Goal: Check status: Check status

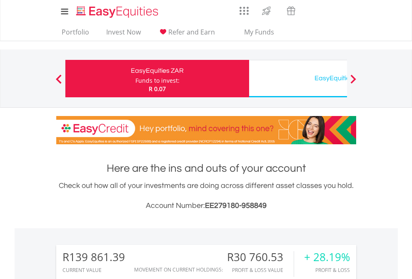
scroll to position [80, 131]
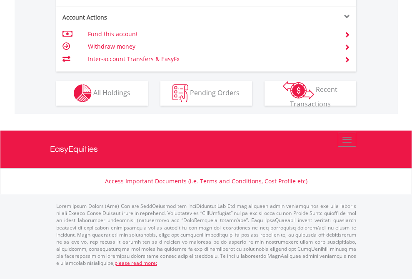
scroll to position [777, 0]
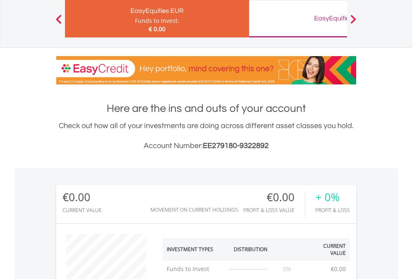
click at [298, 19] on div "EasyEquities GBP" at bounding box center [341, 18] width 174 height 12
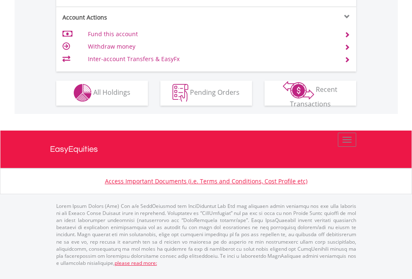
scroll to position [779, 0]
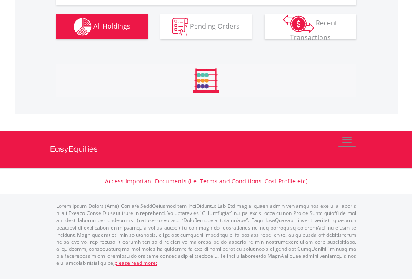
scroll to position [976, 0]
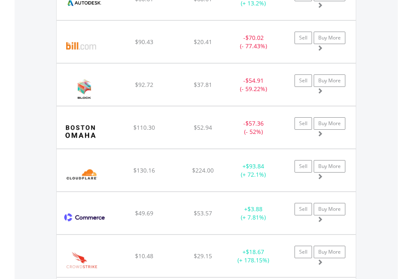
scroll to position [80, 131]
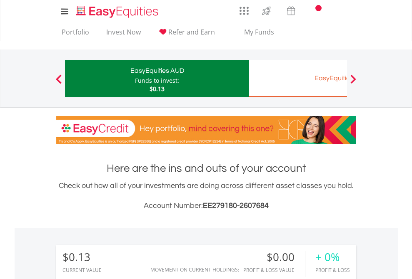
scroll to position [80, 131]
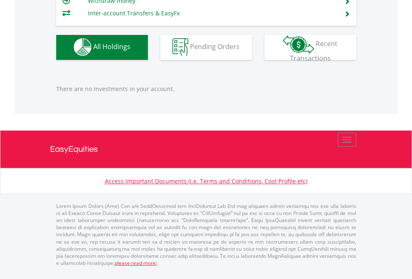
scroll to position [825, 0]
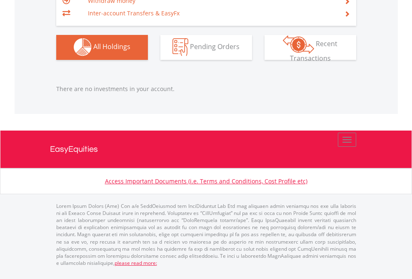
scroll to position [825, 0]
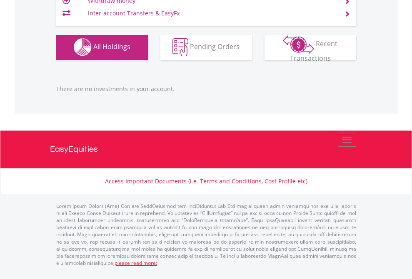
scroll to position [80, 131]
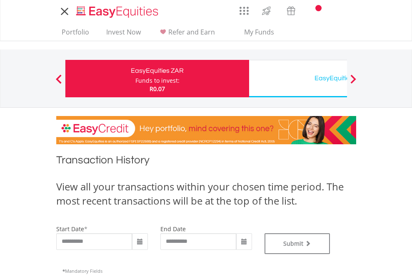
type input "**********"
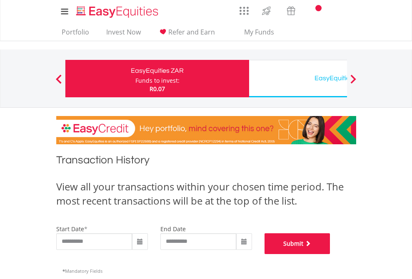
click at [330, 254] on button "Submit" at bounding box center [297, 244] width 66 height 21
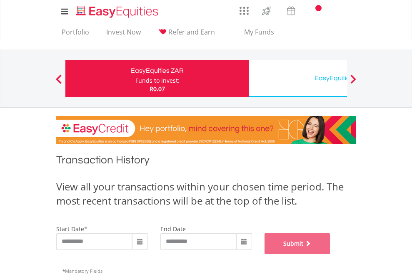
scroll to position [338, 0]
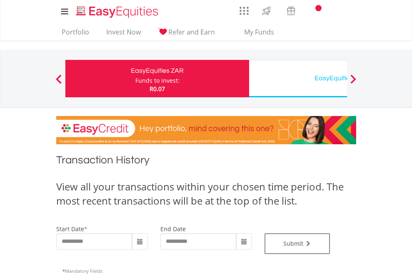
click at [298, 79] on div "EasyEquities USD" at bounding box center [341, 78] width 174 height 12
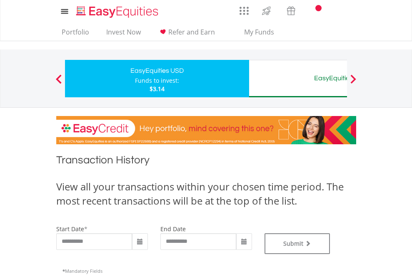
type input "**********"
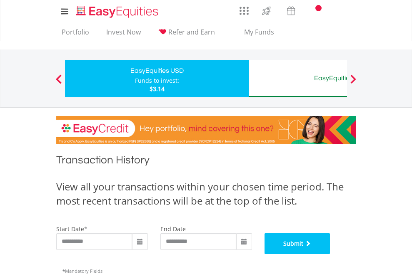
click at [330, 254] on button "Submit" at bounding box center [297, 244] width 66 height 21
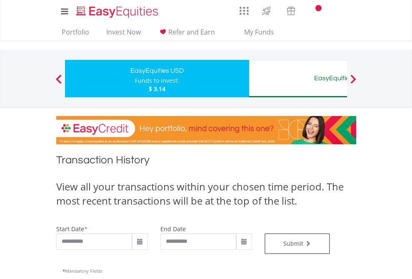
click at [298, 79] on div "EasyEquities AUD" at bounding box center [341, 78] width 174 height 12
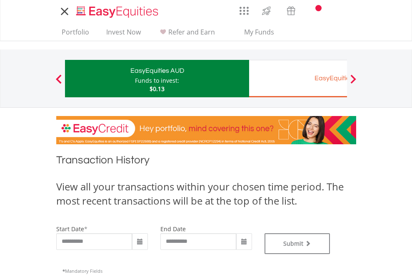
type input "**********"
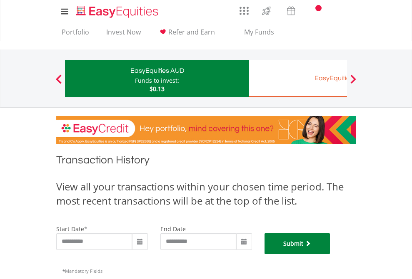
click at [330, 254] on button "Submit" at bounding box center [297, 244] width 66 height 21
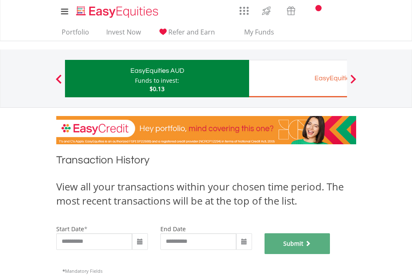
scroll to position [338, 0]
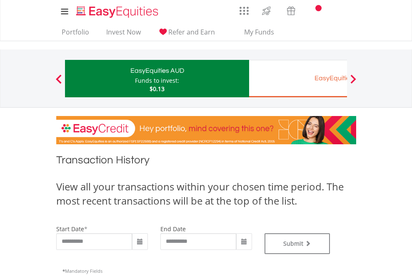
click at [298, 79] on div "EasyEquities EUR" at bounding box center [341, 78] width 174 height 12
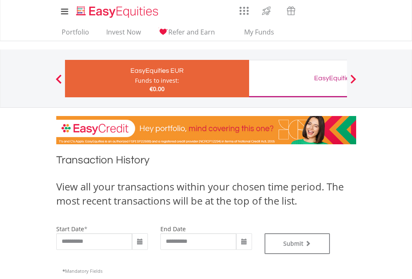
type input "**********"
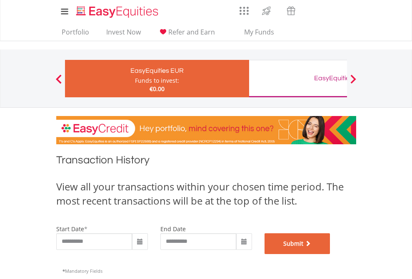
click at [330, 254] on button "Submit" at bounding box center [297, 244] width 66 height 21
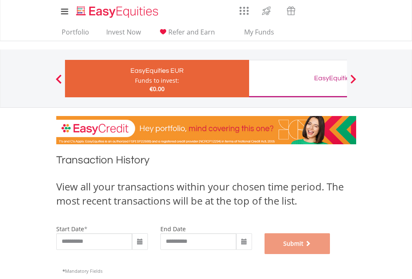
scroll to position [338, 0]
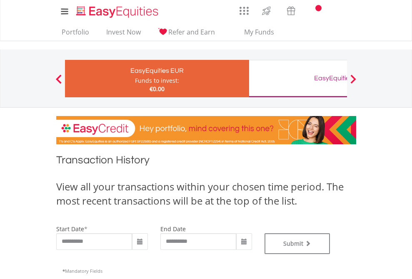
click at [298, 79] on div "EasyEquities GBP" at bounding box center [341, 78] width 174 height 12
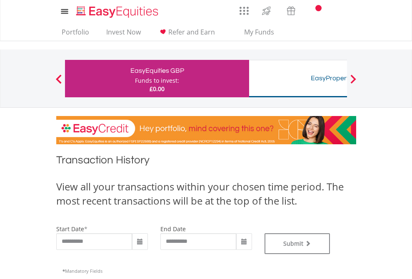
type input "**********"
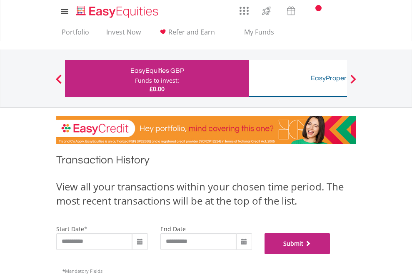
click at [330, 254] on button "Submit" at bounding box center [297, 244] width 66 height 21
